Goal: Task Accomplishment & Management: Manage account settings

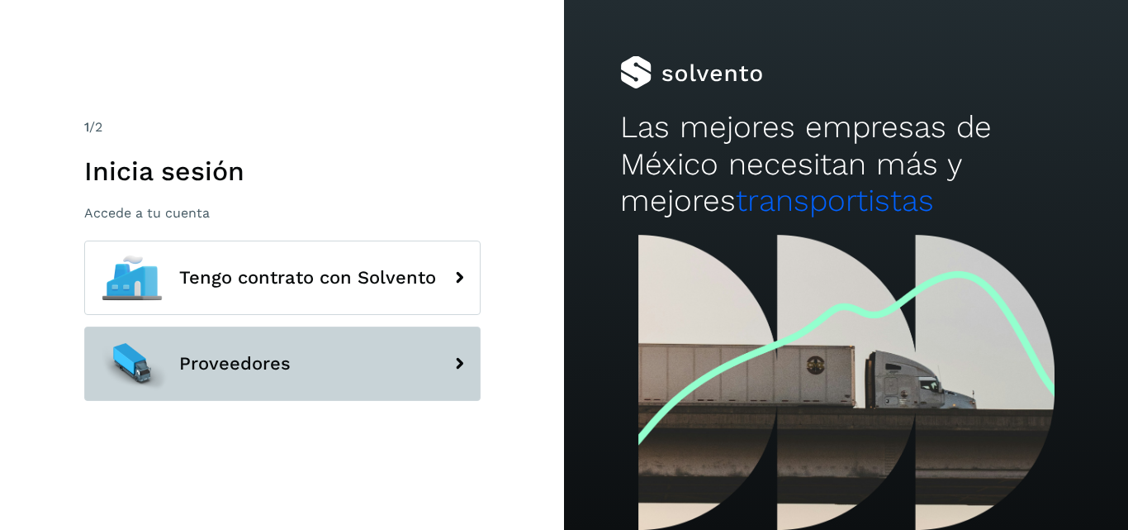
click at [250, 361] on span "Proveedores" at bounding box center [235, 364] width 112 height 20
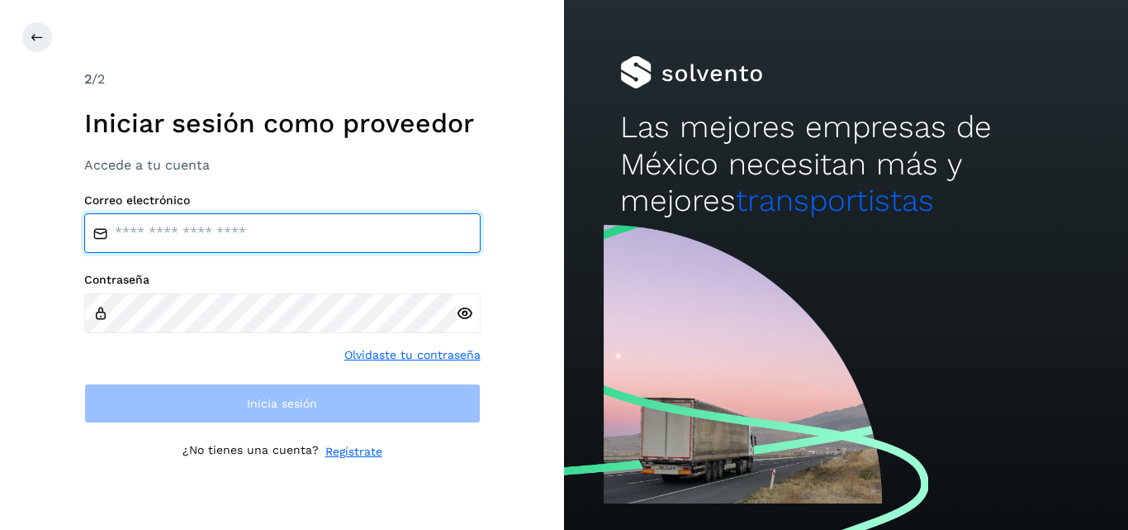
click at [283, 234] on input "email" at bounding box center [282, 233] width 397 height 40
type input "**********"
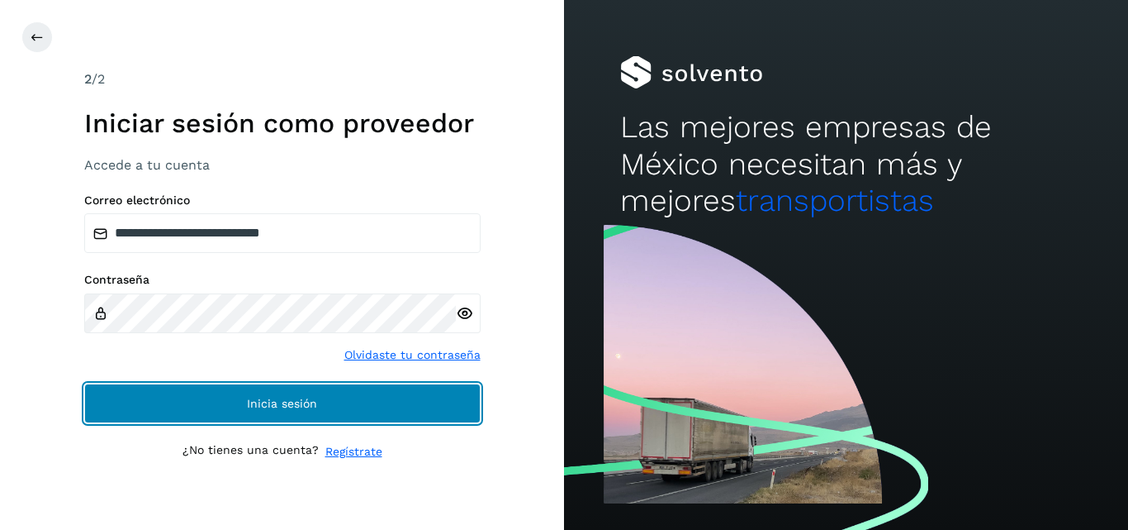
click at [292, 396] on button "Inicia sesión" at bounding box center [282, 403] width 397 height 40
click at [388, 406] on button "Inicia sesión" at bounding box center [282, 403] width 397 height 40
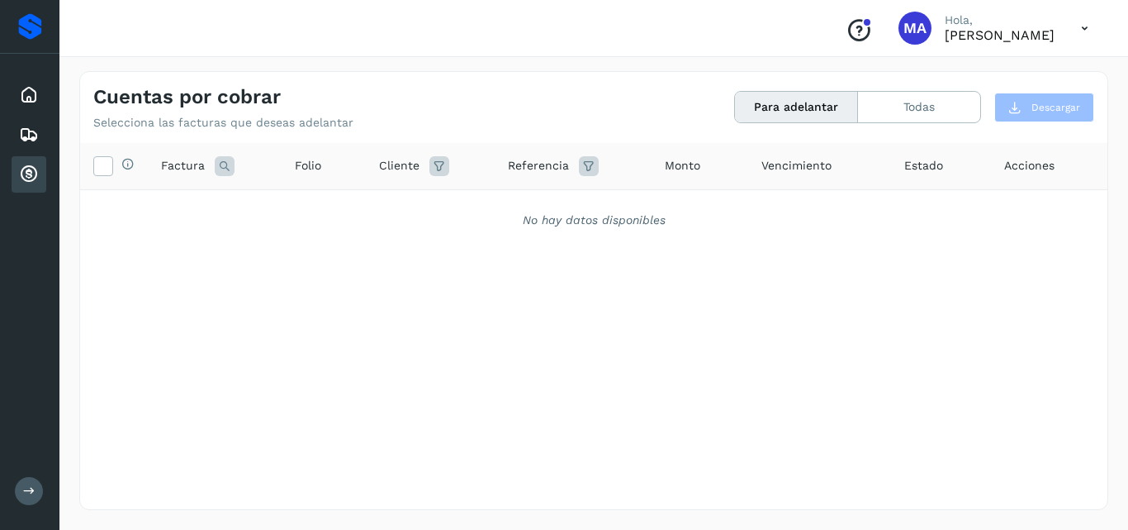
click at [1087, 32] on icon at bounding box center [1085, 29] width 34 height 34
click at [928, 117] on div at bounding box center [564, 265] width 1128 height 530
click at [928, 114] on button "Todas" at bounding box center [919, 107] width 122 height 31
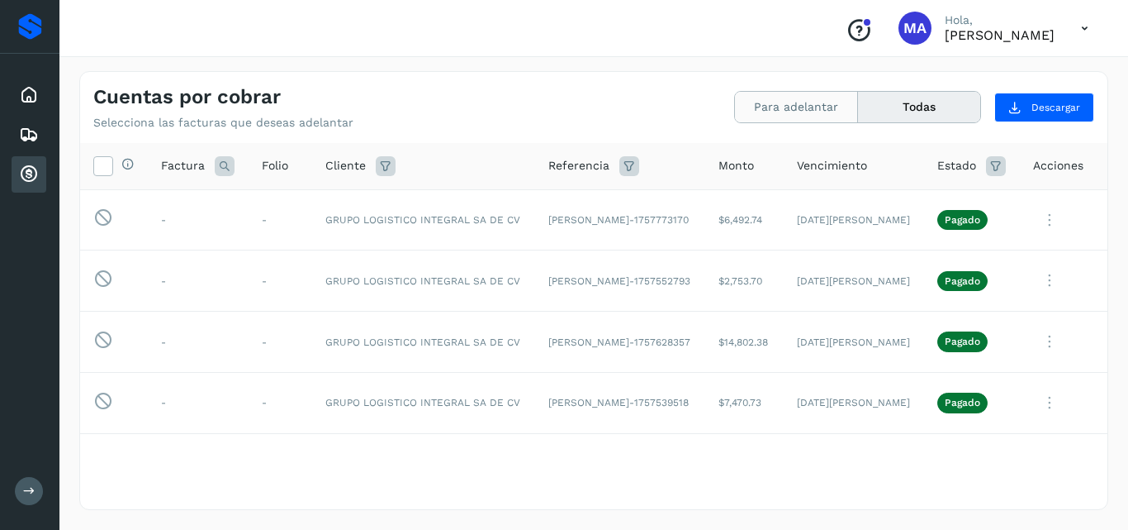
click at [803, 106] on button "Para adelantar" at bounding box center [796, 107] width 123 height 31
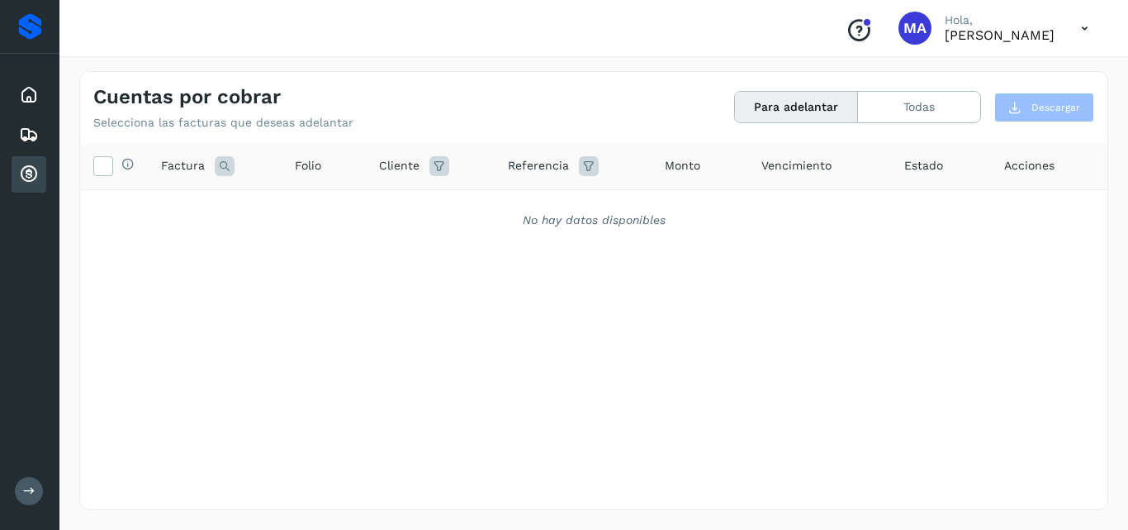
click at [1086, 29] on icon at bounding box center [1085, 29] width 34 height 34
click at [1019, 83] on div "Cerrar sesión" at bounding box center [1003, 74] width 197 height 31
